Goal: Task Accomplishment & Management: Use online tool/utility

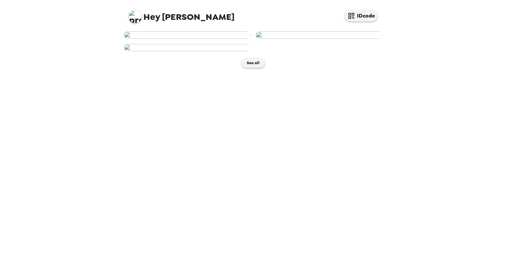
scroll to position [107, 0]
click at [181, 51] on img at bounding box center [187, 47] width 126 height 7
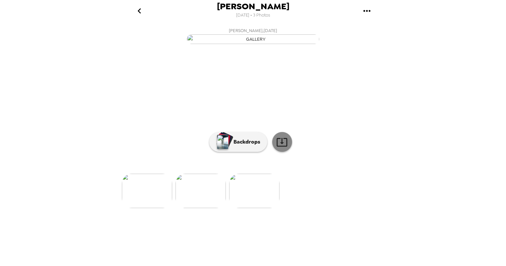
click at [251, 148] on icon at bounding box center [282, 142] width 12 height 12
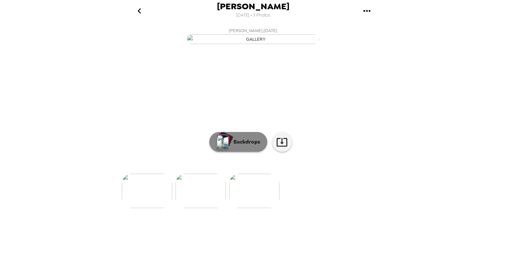
click at [242, 146] on p "Backdrops" at bounding box center [245, 142] width 30 height 8
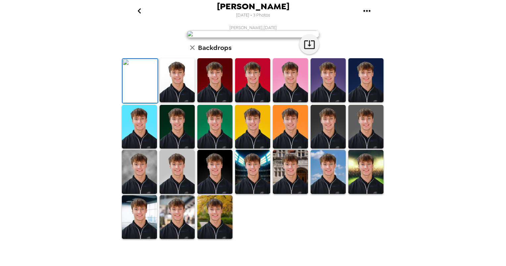
scroll to position [131, 0]
click at [142, 234] on img at bounding box center [139, 217] width 35 height 44
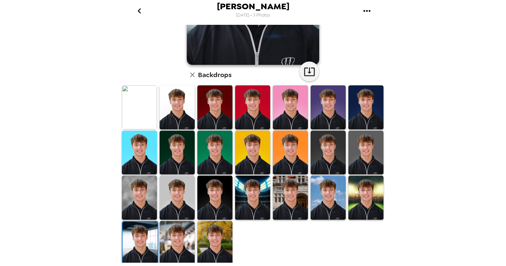
click at [179, 231] on img at bounding box center [177, 243] width 35 height 44
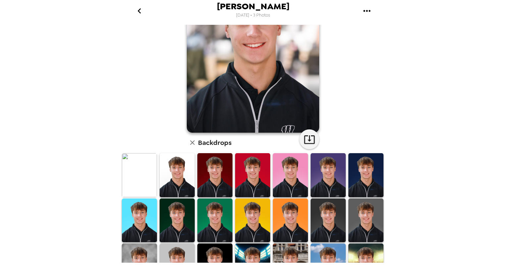
scroll to position [0, 0]
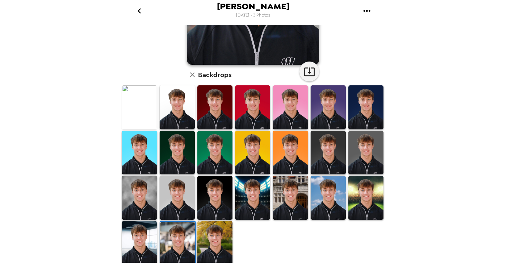
click at [144, 236] on img at bounding box center [139, 243] width 35 height 44
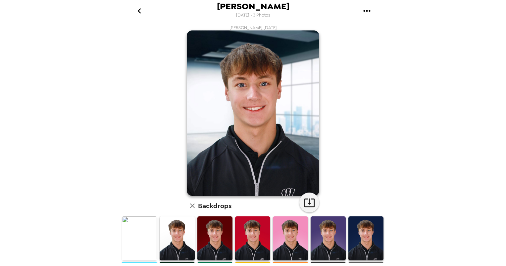
scroll to position [131, 0]
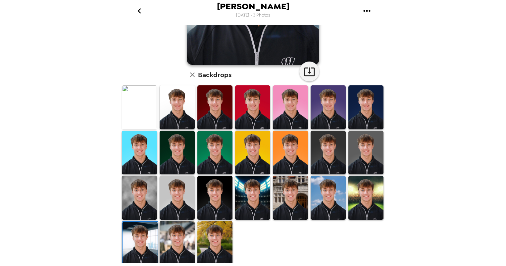
drag, startPoint x: 245, startPoint y: 199, endPoint x: 255, endPoint y: 197, distance: 9.4
click at [246, 199] on img at bounding box center [252, 198] width 35 height 44
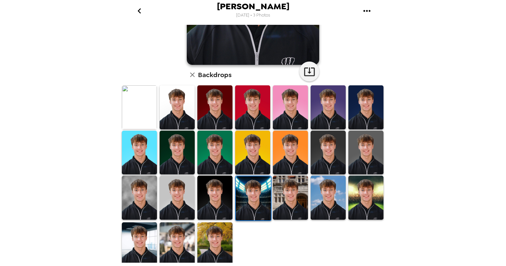
click at [251, 194] on img at bounding box center [290, 198] width 35 height 44
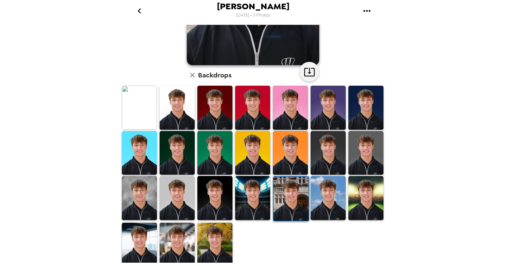
scroll to position [0, 0]
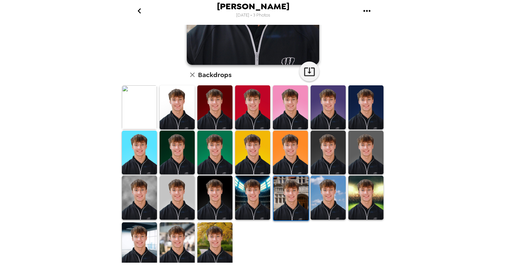
click at [251, 203] on img at bounding box center [328, 198] width 35 height 44
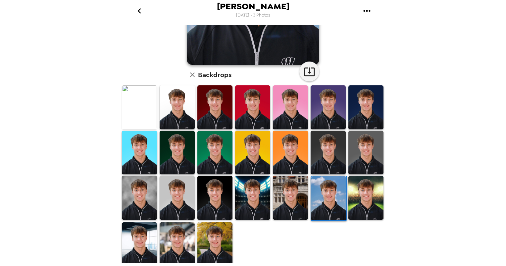
click at [251, 196] on img at bounding box center [365, 198] width 35 height 44
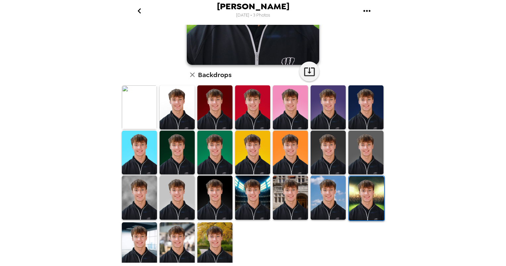
click at [188, 234] on img at bounding box center [177, 245] width 35 height 44
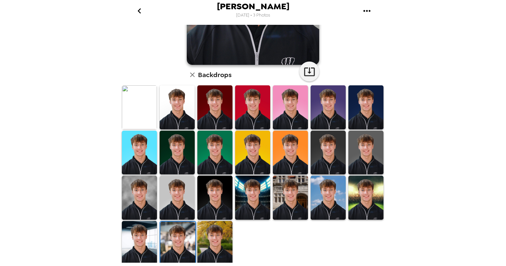
click at [220, 235] on img at bounding box center [214, 243] width 35 height 44
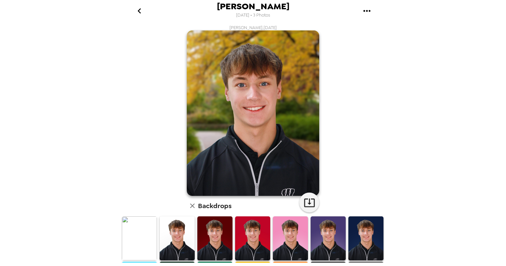
click at [140, 228] on img at bounding box center [139, 239] width 35 height 44
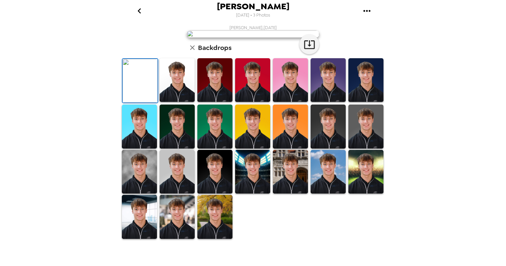
click at [410, 35] on div "[PERSON_NAME] [DATE] • 3 Photos [PERSON_NAME] , [DATE] Backdrops" at bounding box center [253, 133] width 506 height 266
click at [176, 194] on img at bounding box center [177, 172] width 35 height 44
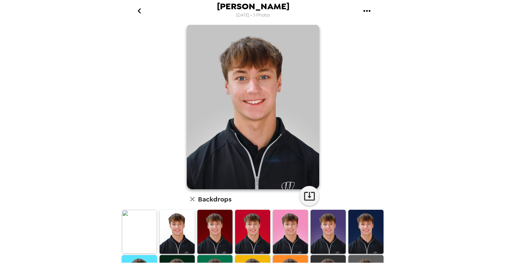
scroll to position [0, 0]
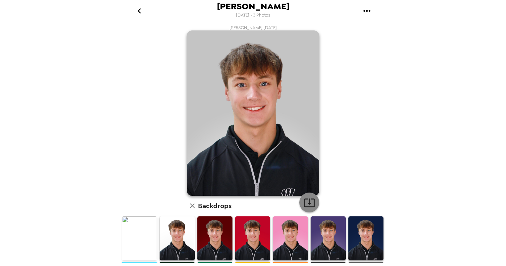
click at [304, 199] on icon "button" at bounding box center [309, 203] width 11 height 9
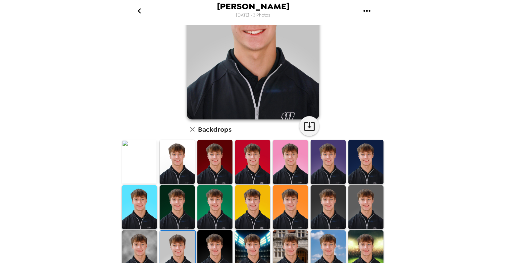
scroll to position [131, 0]
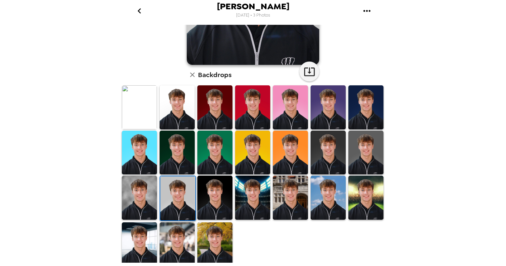
click at [141, 229] on img at bounding box center [139, 245] width 35 height 44
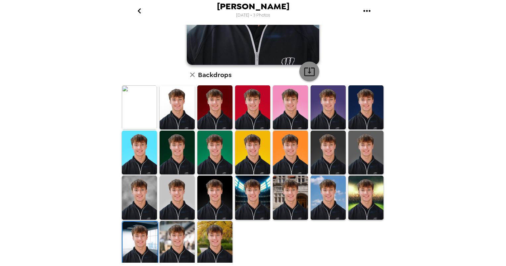
click at [307, 74] on icon "button" at bounding box center [310, 72] width 12 height 12
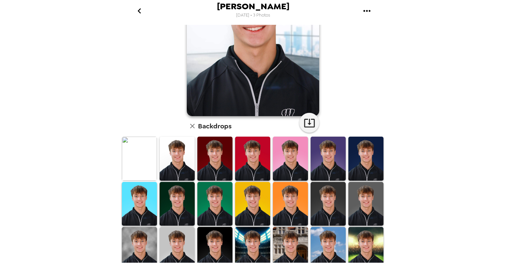
scroll to position [0, 0]
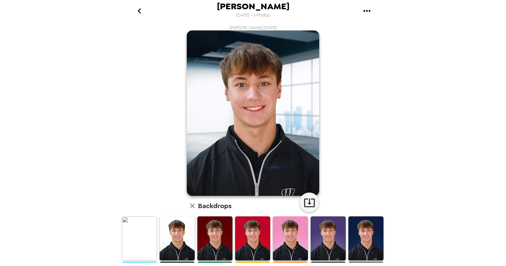
click at [198, 28] on div "Ryan Bartig , 09-09-2025 Backdrops" at bounding box center [253, 211] width 265 height 373
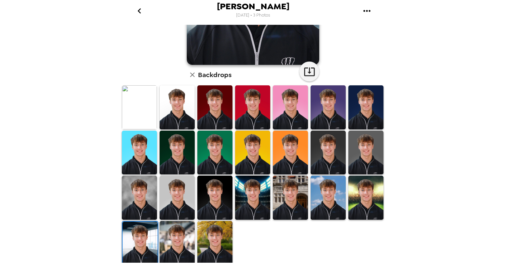
click at [181, 201] on img at bounding box center [177, 198] width 35 height 44
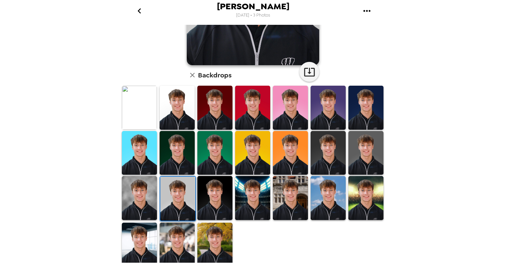
scroll to position [131, 0]
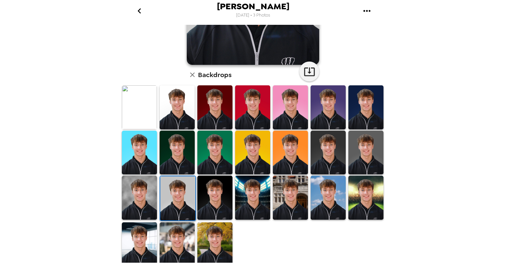
click at [203, 239] on img at bounding box center [214, 245] width 35 height 44
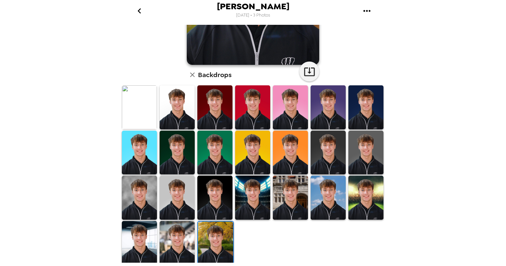
click at [137, 104] on img at bounding box center [139, 107] width 35 height 44
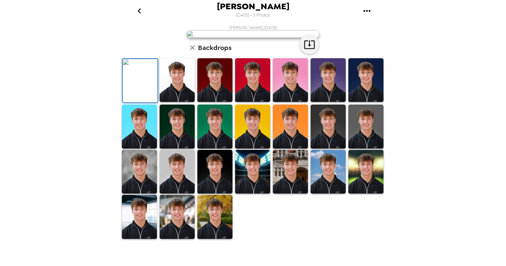
click at [141, 14] on icon "go back" at bounding box center [139, 11] width 11 height 11
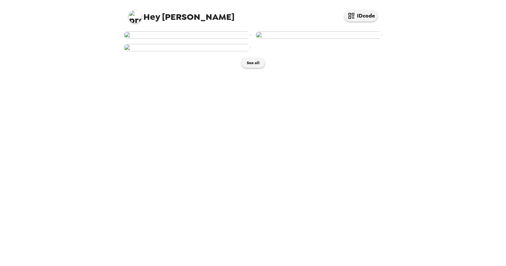
scroll to position [63, 0]
click at [211, 39] on img at bounding box center [187, 34] width 126 height 7
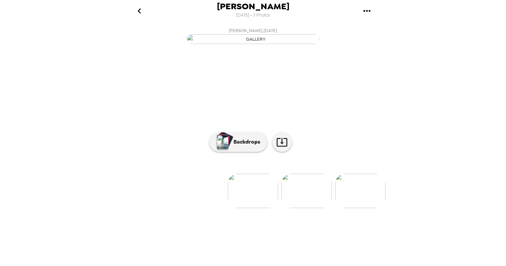
scroll to position [20, 0]
click at [233, 146] on p "Backdrops" at bounding box center [245, 142] width 30 height 8
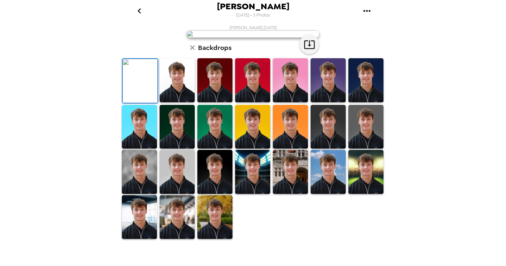
scroll to position [131, 0]
click at [166, 194] on img at bounding box center [177, 172] width 35 height 44
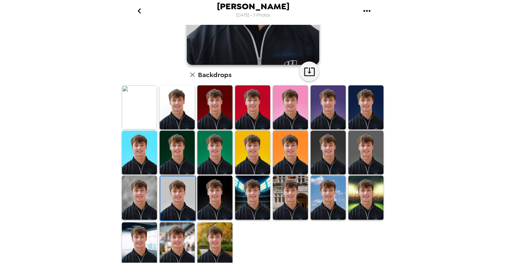
click at [148, 203] on img at bounding box center [139, 198] width 35 height 44
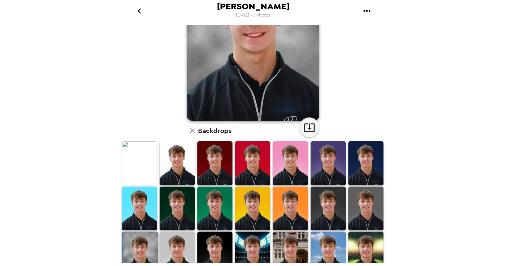
scroll to position [0, 0]
